Goal: Information Seeking & Learning: Learn about a topic

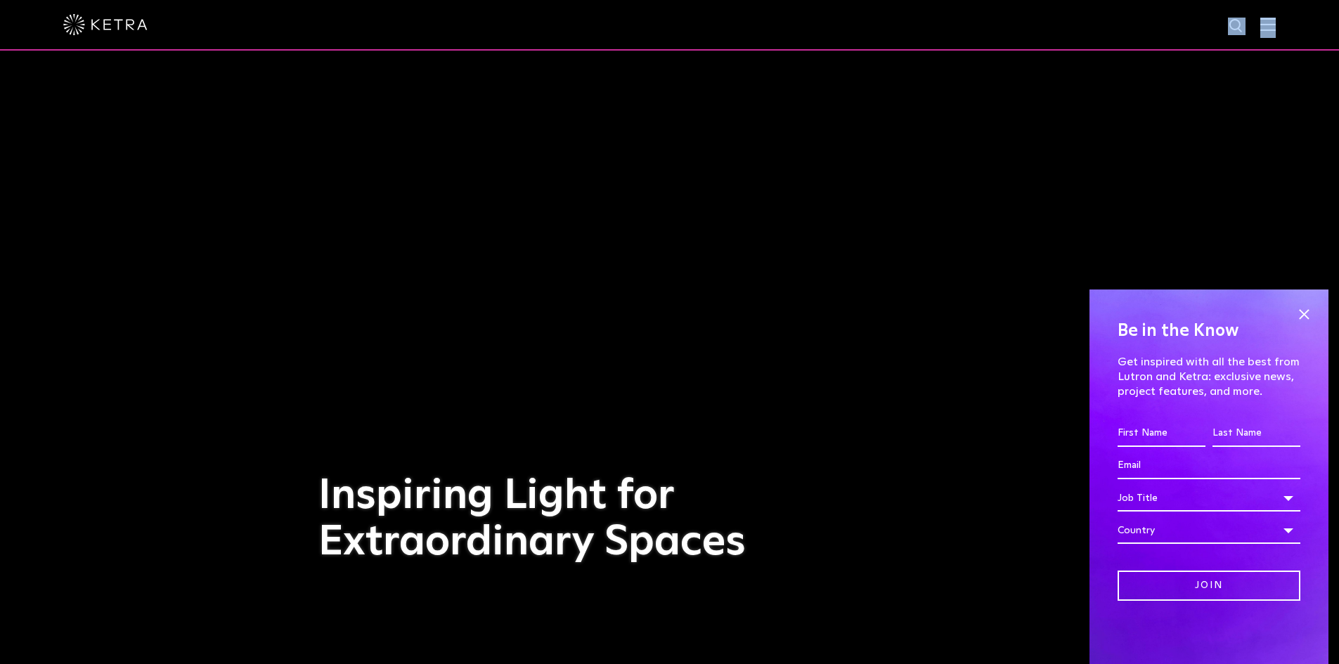
click at [1284, 21] on div at bounding box center [669, 25] width 1339 height 51
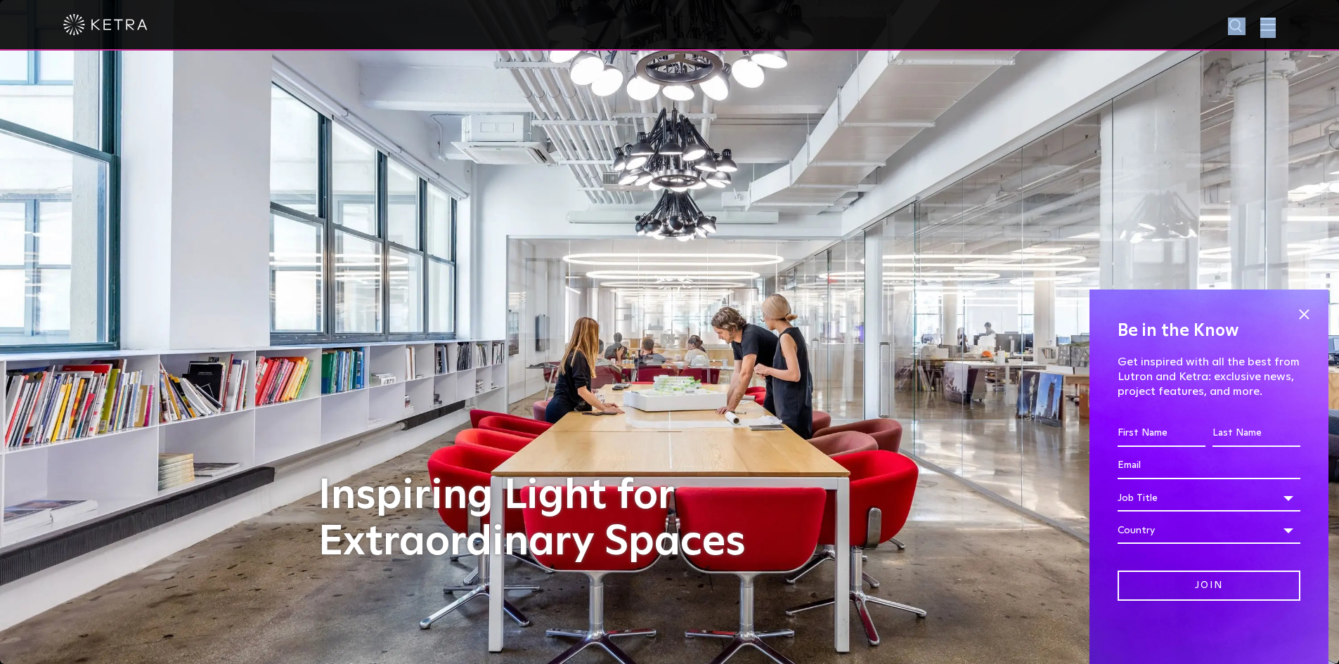
click at [1276, 21] on img at bounding box center [1267, 24] width 15 height 13
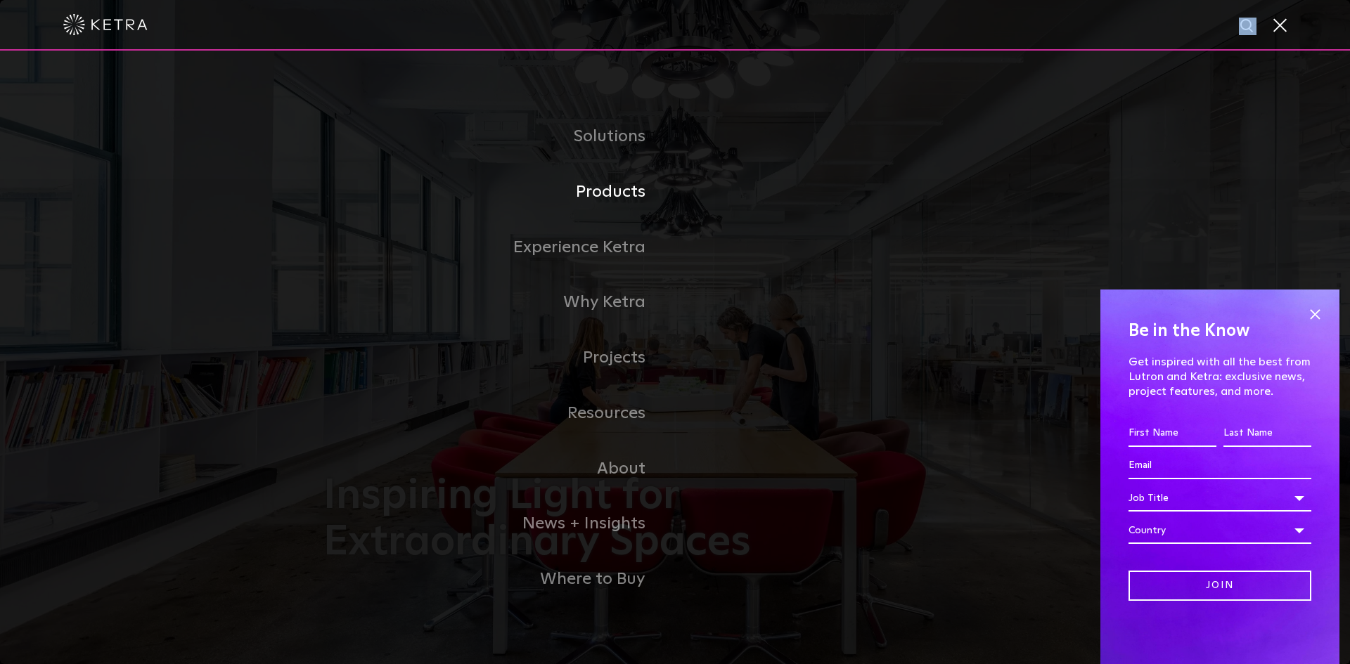
click at [601, 183] on link "Products" at bounding box center [498, 192] width 351 height 56
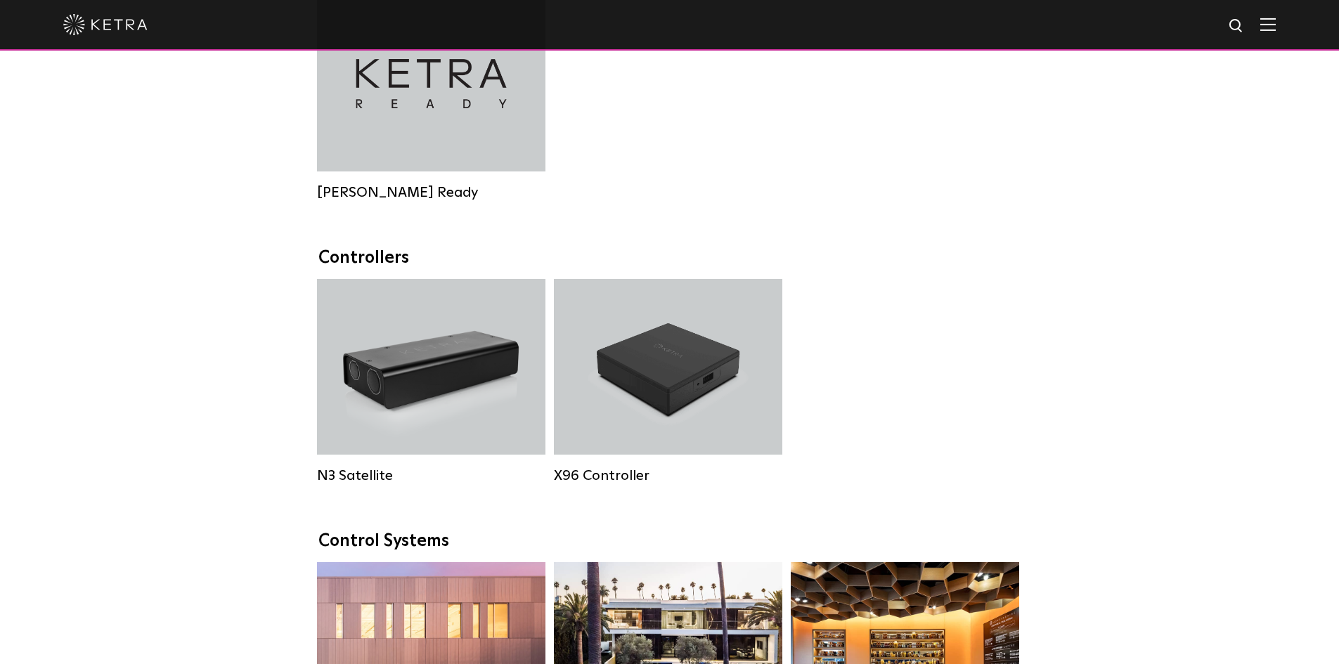
scroll to position [1968, 0]
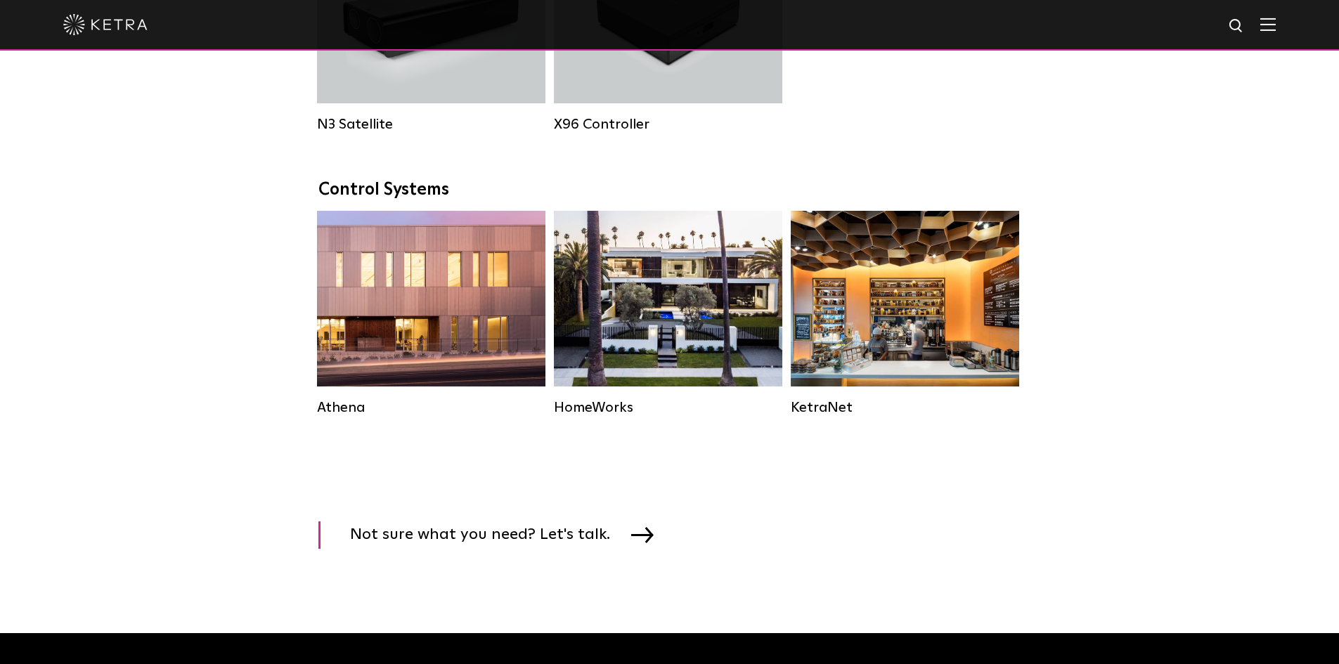
click at [601, 359] on div "Residential Solution" at bounding box center [668, 299] width 228 height 176
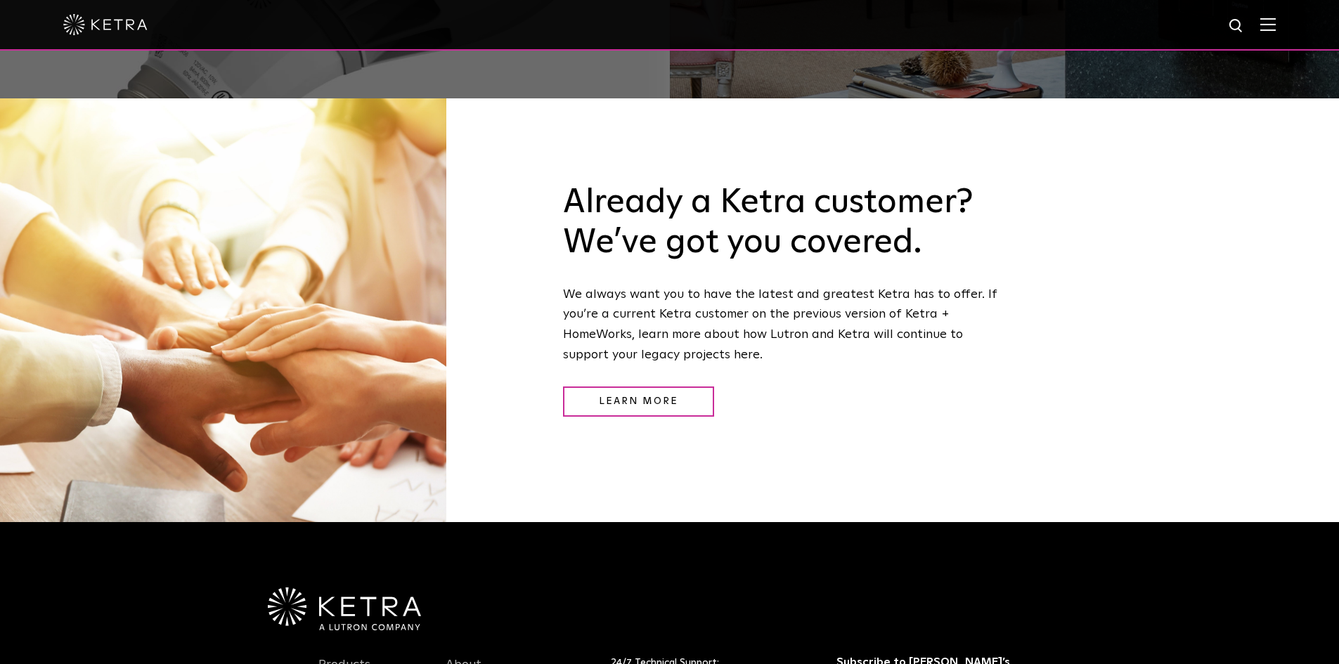
scroll to position [1687, 0]
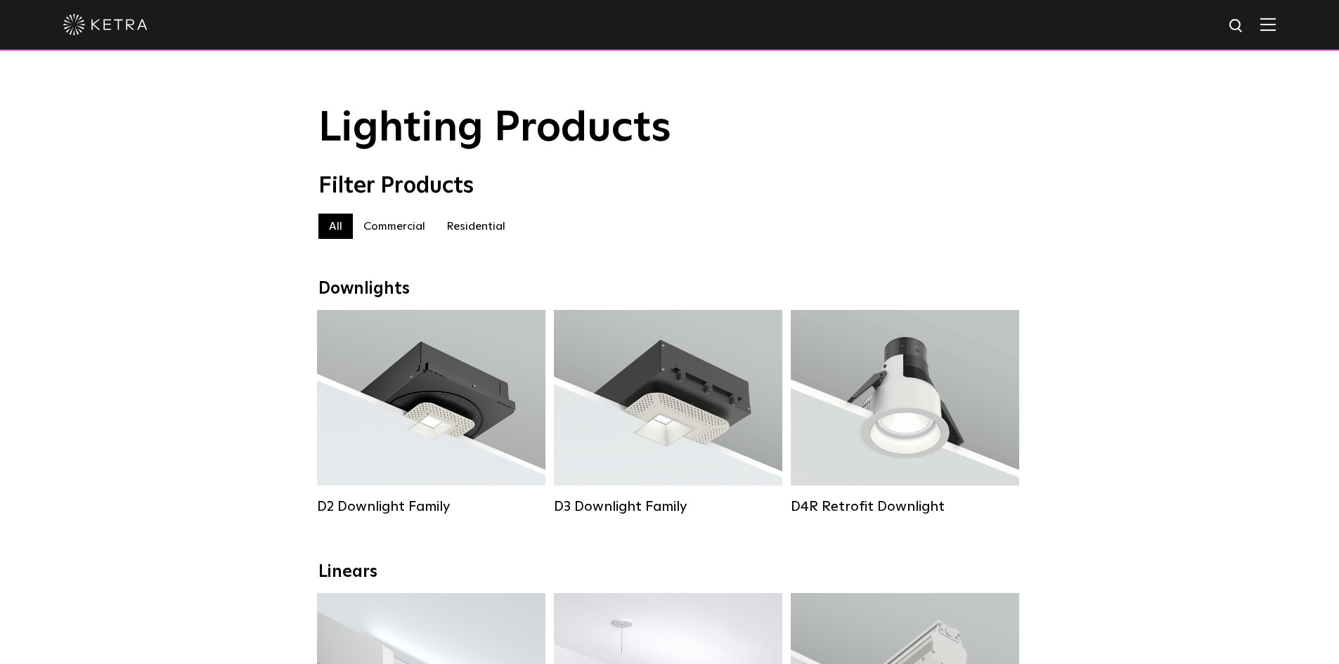
click at [494, 233] on label "Residential" at bounding box center [476, 226] width 80 height 25
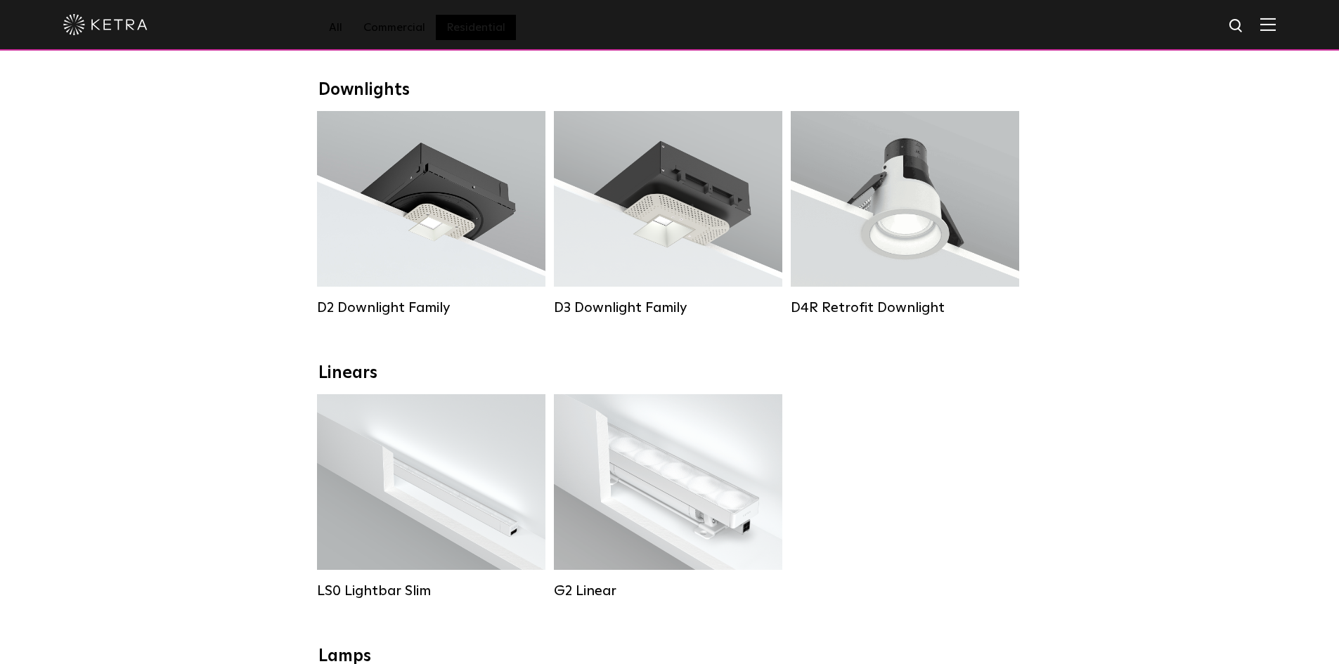
scroll to position [281, 0]
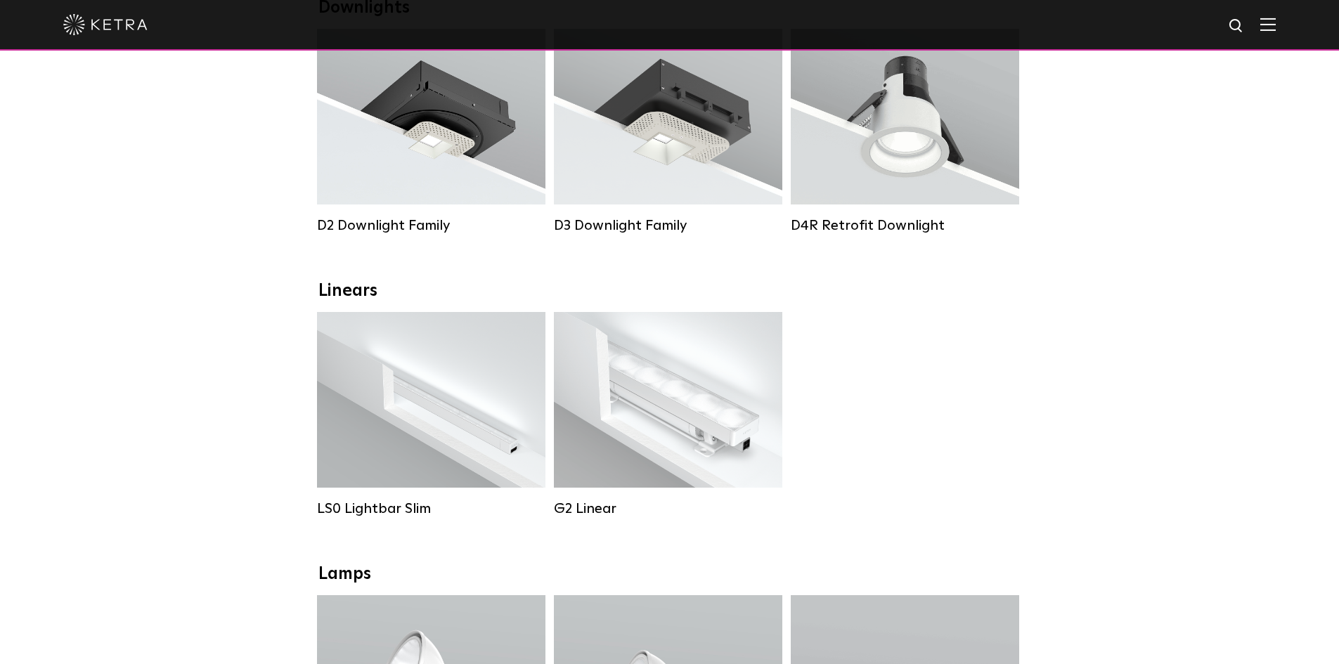
drag, startPoint x: 133, startPoint y: 291, endPoint x: 131, endPoint y: 282, distance: 9.4
